Goal: Task Accomplishment & Management: Complete application form

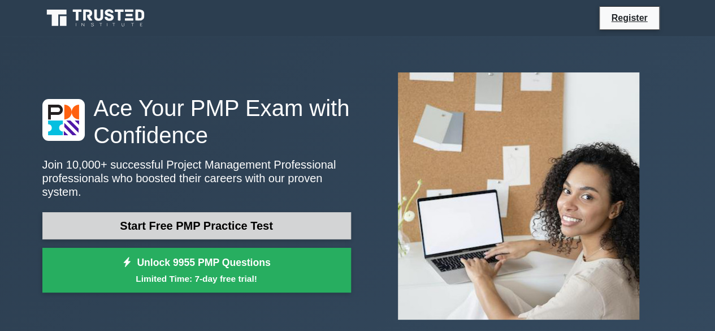
click at [206, 222] on link "Start Free PMP Practice Test" at bounding box center [196, 225] width 308 height 27
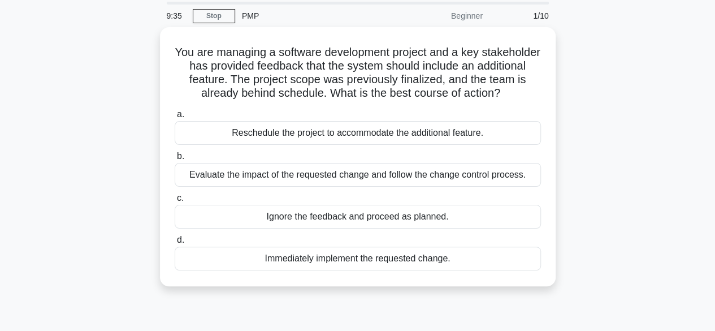
scroll to position [40, 0]
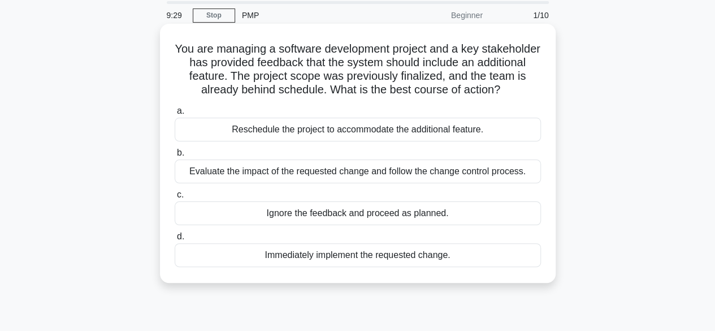
click at [238, 165] on div "Evaluate the impact of the requested change and follow the change control proce…" at bounding box center [358, 171] width 366 height 24
click at [175, 157] on input "b. Evaluate the impact of the requested change and follow the change control pr…" at bounding box center [175, 152] width 0 height 7
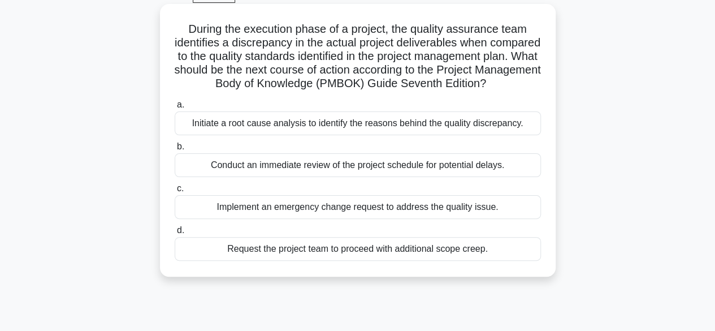
scroll to position [60, 0]
click at [410, 134] on div "Initiate a root cause analysis to identify the reasons behind the quality discr…" at bounding box center [358, 123] width 366 height 24
click at [175, 108] on input "a. Initiate a root cause analysis to identify the reasons behind the quality di…" at bounding box center [175, 104] width 0 height 7
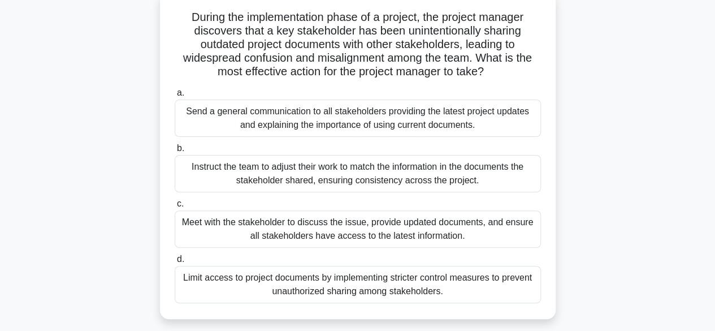
scroll to position [75, 0]
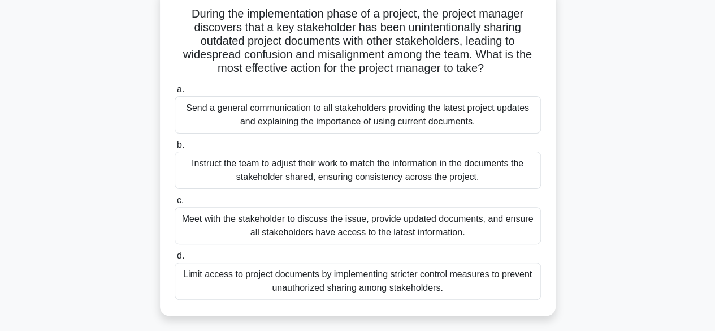
click at [379, 229] on div "Meet with the stakeholder to discuss the issue, provide updated documents, and …" at bounding box center [358, 225] width 366 height 37
click at [175, 204] on input "c. Meet with the stakeholder to discuss the issue, provide updated documents, a…" at bounding box center [175, 200] width 0 height 7
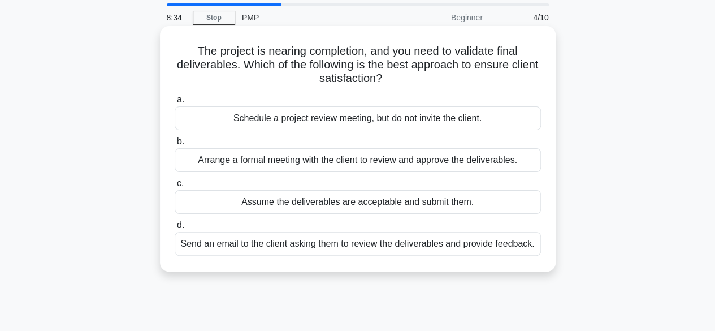
scroll to position [0, 0]
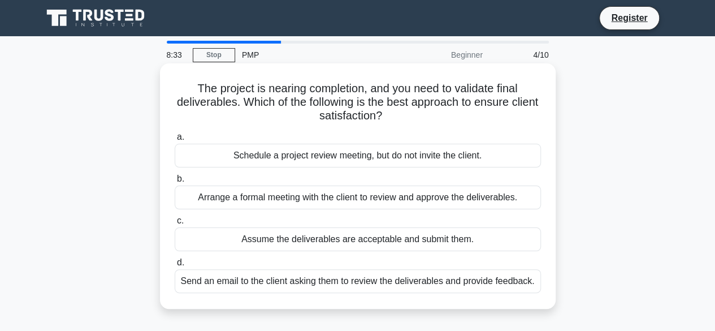
click at [383, 216] on label "c. Assume the deliverables are acceptable and submit them." at bounding box center [358, 232] width 366 height 37
click at [175, 217] on input "c. Assume the deliverables are acceptable and submit them." at bounding box center [175, 220] width 0 height 7
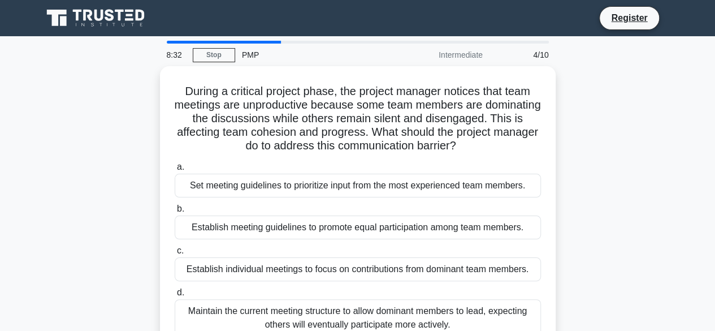
click at [383, 216] on div "Establish meeting guidelines to promote equal participation among team members." at bounding box center [358, 227] width 366 height 24
click at [175, 212] on input "b. Establish meeting guidelines to promote equal participation among team membe…" at bounding box center [175, 208] width 0 height 7
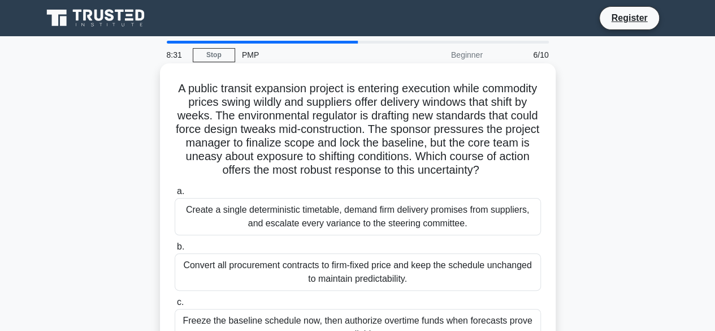
click at [368, 284] on div "Convert all procurement contracts to firm-fixed price and keep the schedule unc…" at bounding box center [358, 271] width 366 height 37
click at [175, 250] on input "b. Convert all procurement contracts to firm-fixed price and keep the schedule …" at bounding box center [175, 246] width 0 height 7
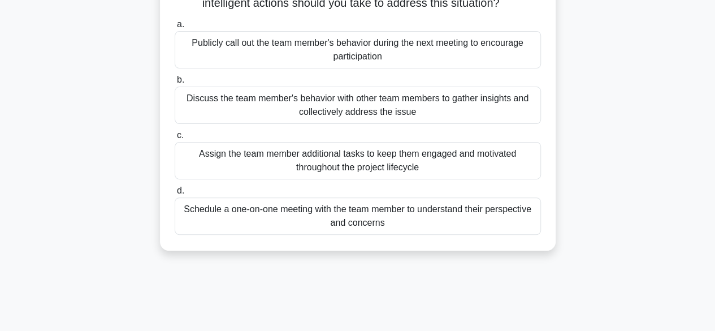
scroll to position [116, 0]
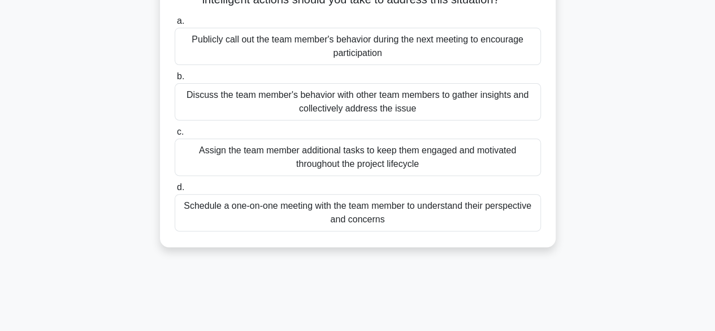
click at [398, 176] on div "Assign the team member additional tasks to keep them engaged and motivated thro…" at bounding box center [358, 156] width 366 height 37
click at [175, 136] on input "c. Assign the team member additional tasks to keep them engaged and motivated t…" at bounding box center [175, 131] width 0 height 7
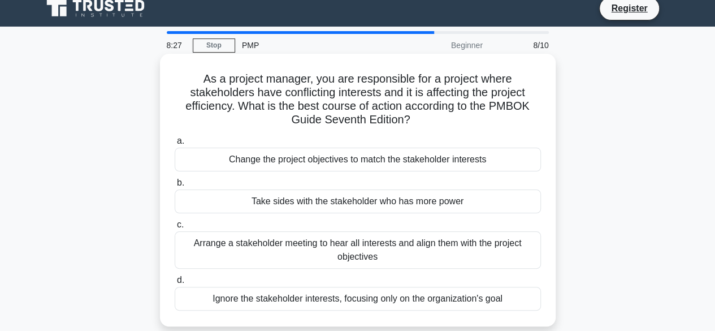
scroll to position [0, 0]
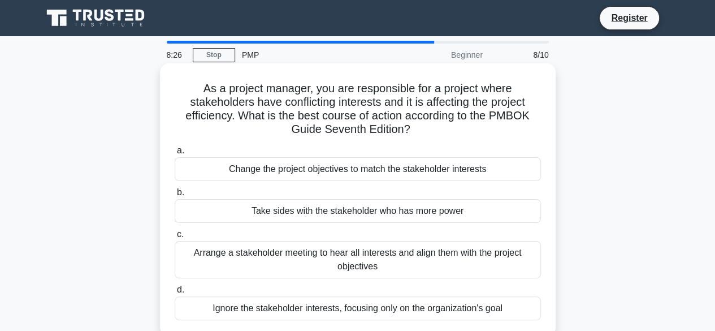
click at [324, 210] on div "Take sides with the stakeholder who has more power" at bounding box center [358, 211] width 366 height 24
click at [175, 196] on input "b. Take sides with the stakeholder who has more power" at bounding box center [175, 192] width 0 height 7
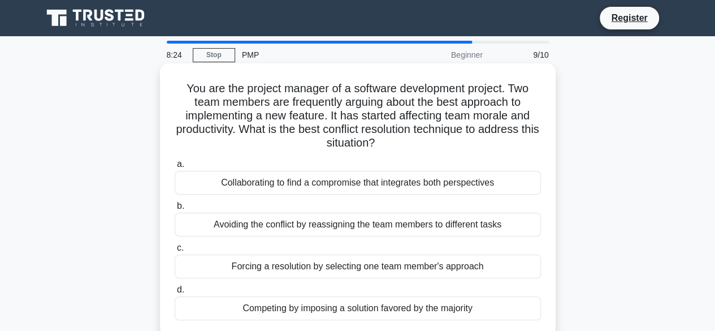
click at [350, 183] on div "Collaborating to find a compromise that integrates both perspectives" at bounding box center [358, 183] width 366 height 24
click at [175, 168] on input "a. Collaborating to find a compromise that integrates both perspectives" at bounding box center [175, 163] width 0 height 7
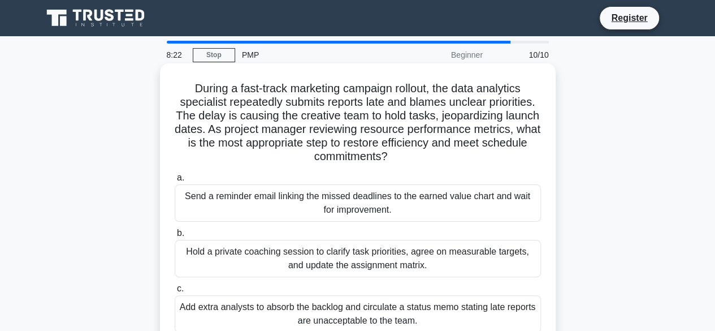
click at [334, 223] on div "a. Send a reminder email linking the missed deadlines to the earned value chart…" at bounding box center [358, 278] width 380 height 221
click at [331, 276] on div "Hold a private coaching session to clarify task priorities, agree on measurable…" at bounding box center [358, 258] width 366 height 37
click at [175, 237] on input "b. Hold a private coaching session to clarify task priorities, agree on measura…" at bounding box center [175, 232] width 0 height 7
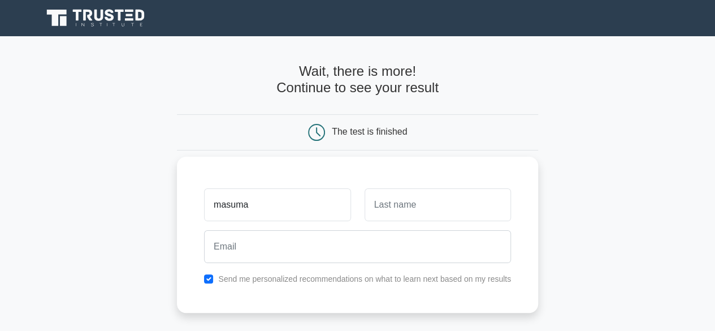
type input "masuma"
click at [377, 208] on input "text" at bounding box center [437, 204] width 146 height 33
type input "xolmatova"
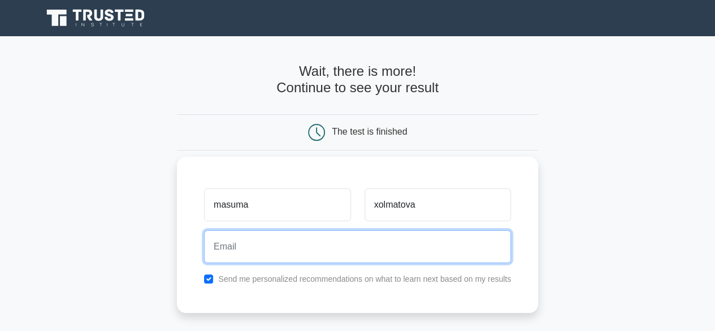
click at [333, 241] on input "email" at bounding box center [357, 246] width 307 height 33
type input "[EMAIL_ADDRESS][DOMAIN_NAME]"
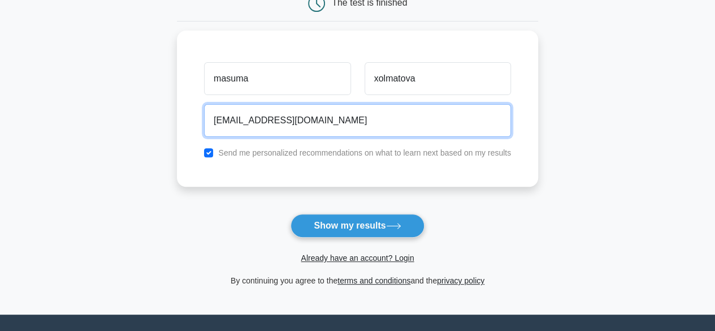
scroll to position [134, 0]
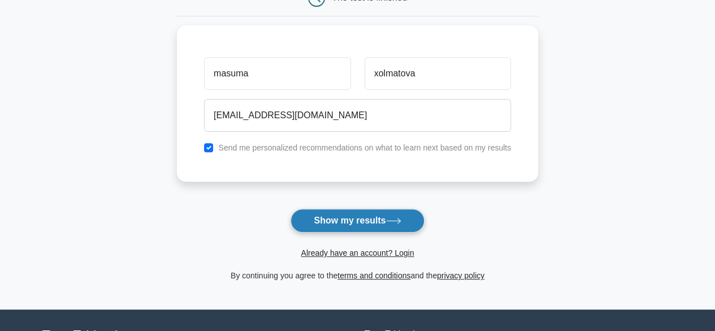
click at [315, 227] on button "Show my results" at bounding box center [356, 220] width 133 height 24
